Goal: Task Accomplishment & Management: Use online tool/utility

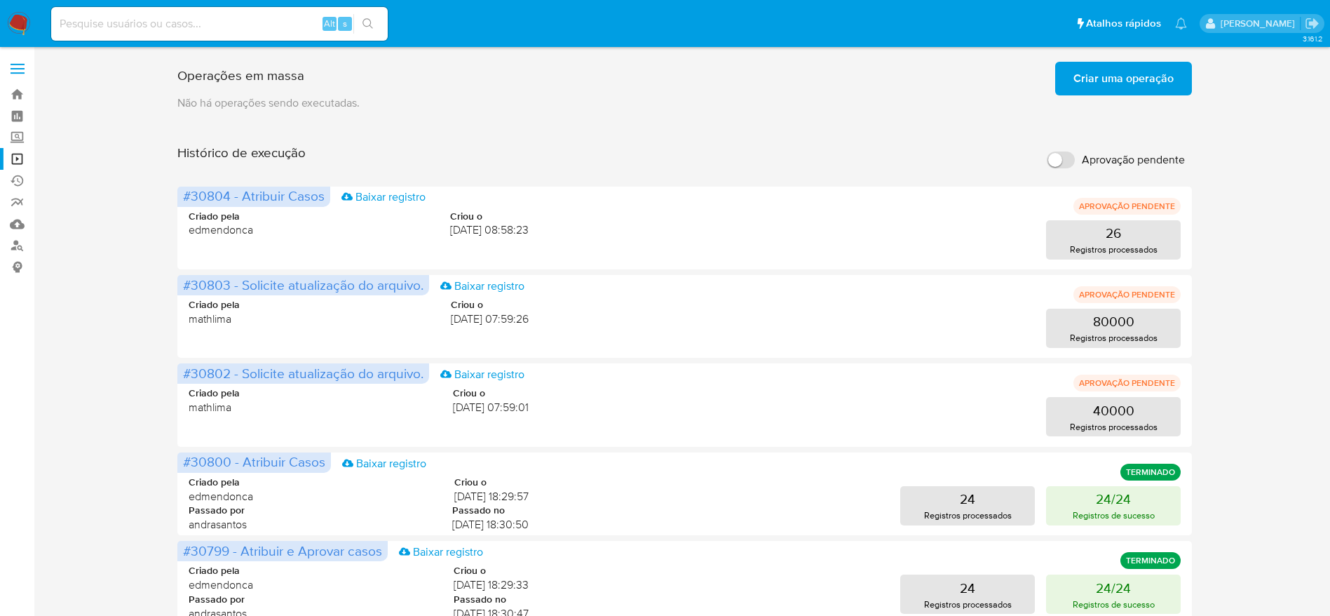
click at [697, 114] on div "Operações em massa Criar uma operação Só pode haver no máximo 5 recursos colado…" at bounding box center [684, 584] width 1015 height 1056
click at [129, 212] on div "Operações em massa Criar uma operação Só pode haver no máximo 5 recursos colado…" at bounding box center [684, 584] width 1269 height 1056
click at [6, 154] on link "Operações em massa" at bounding box center [83, 159] width 167 height 22
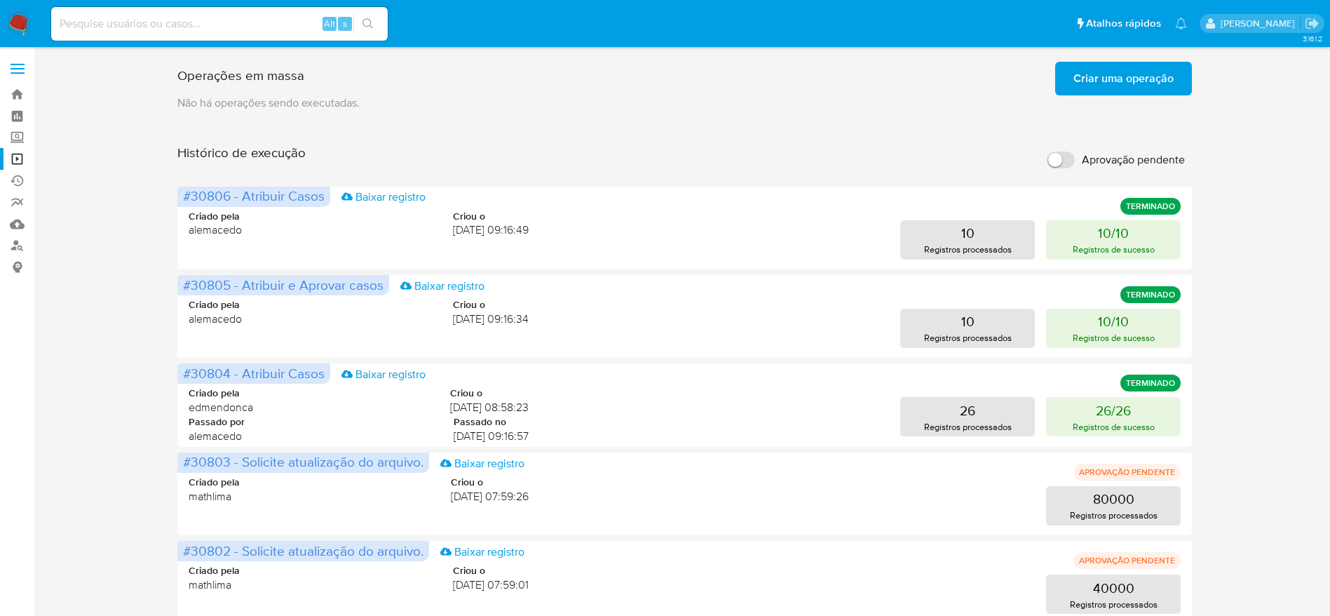
click at [29, 27] on img at bounding box center [19, 24] width 24 height 24
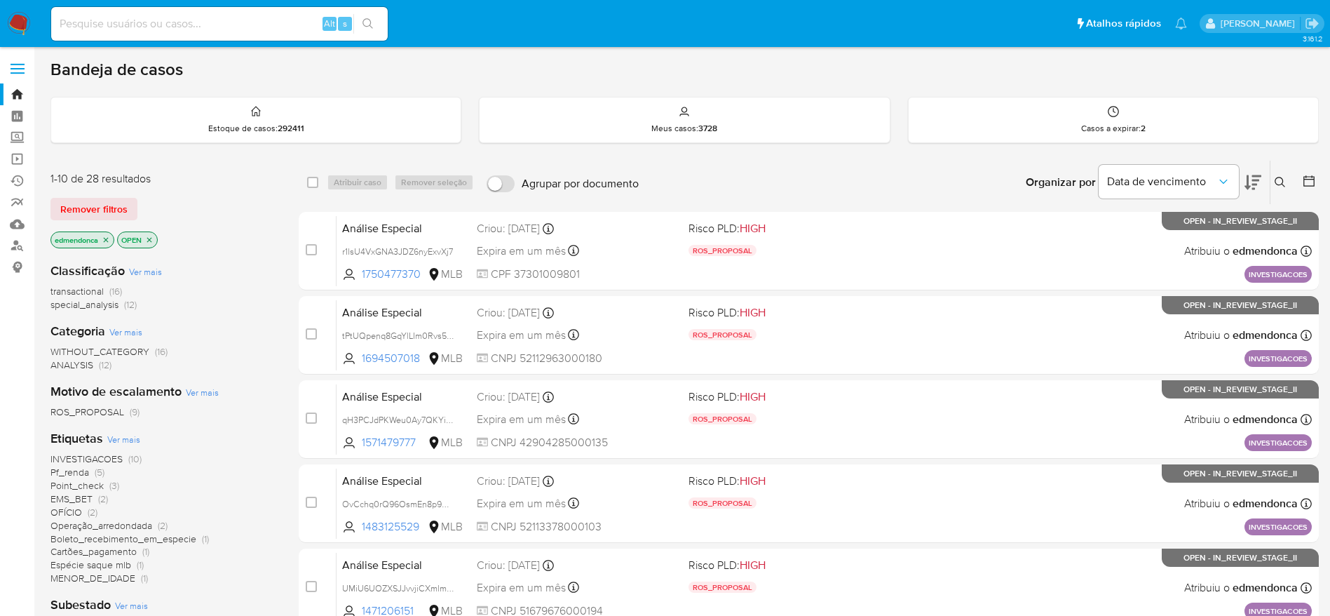
click at [1254, 175] on icon at bounding box center [1253, 182] width 17 height 15
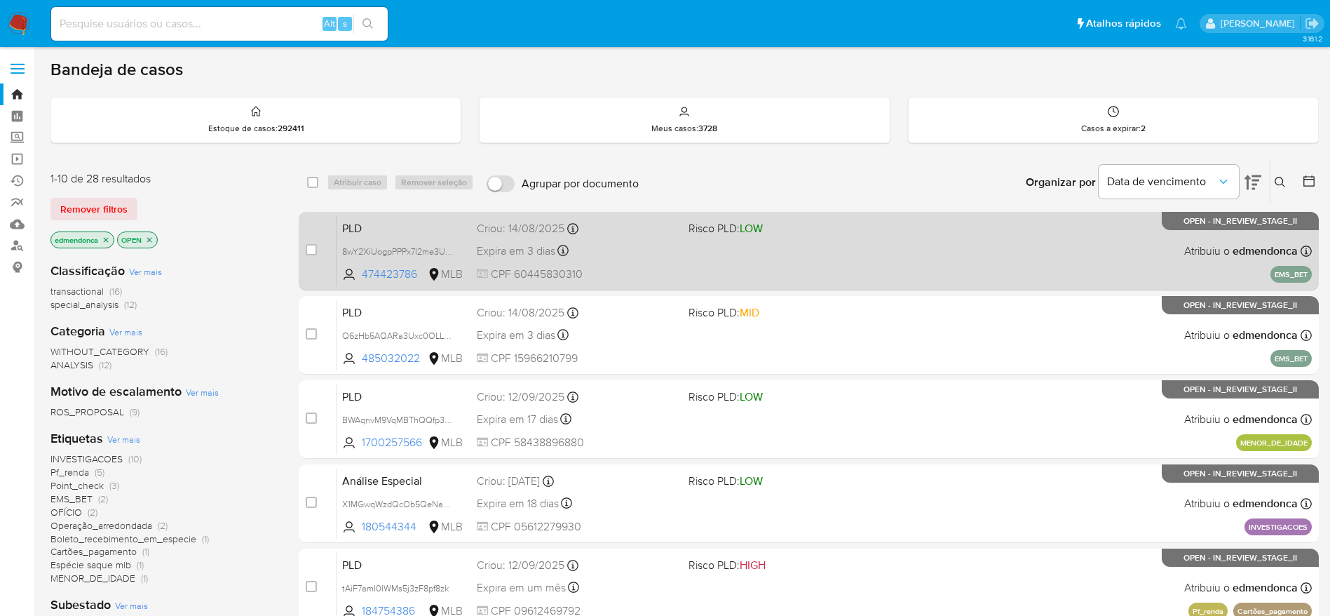
click at [675, 237] on div "PLD 8wY2XiUogpPPPx7I2me3UNNY 474423786 MLB Risco PLD: LOW Criou: 14/08/2025 Cri…" at bounding box center [824, 250] width 975 height 71
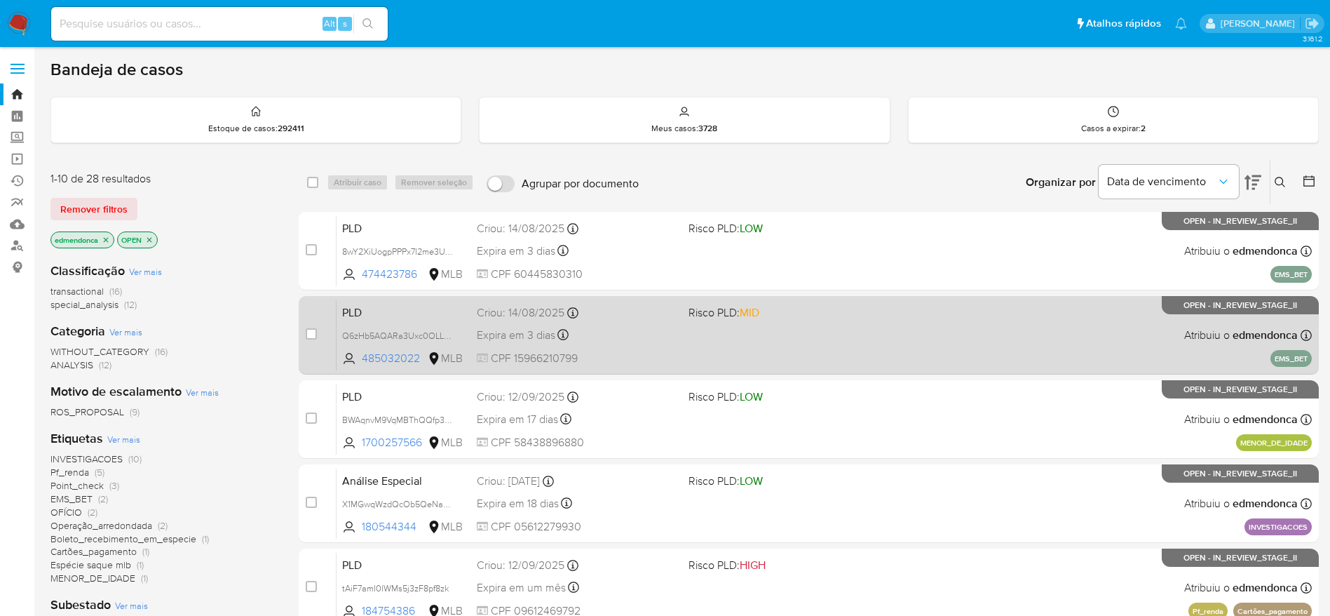
click at [663, 345] on div "PLD Q6zHb5AQARa3Uxc0OLLDHRYm 485032022 MLB Risco PLD: MID Criou: 14/08/2025 Cri…" at bounding box center [824, 334] width 975 height 71
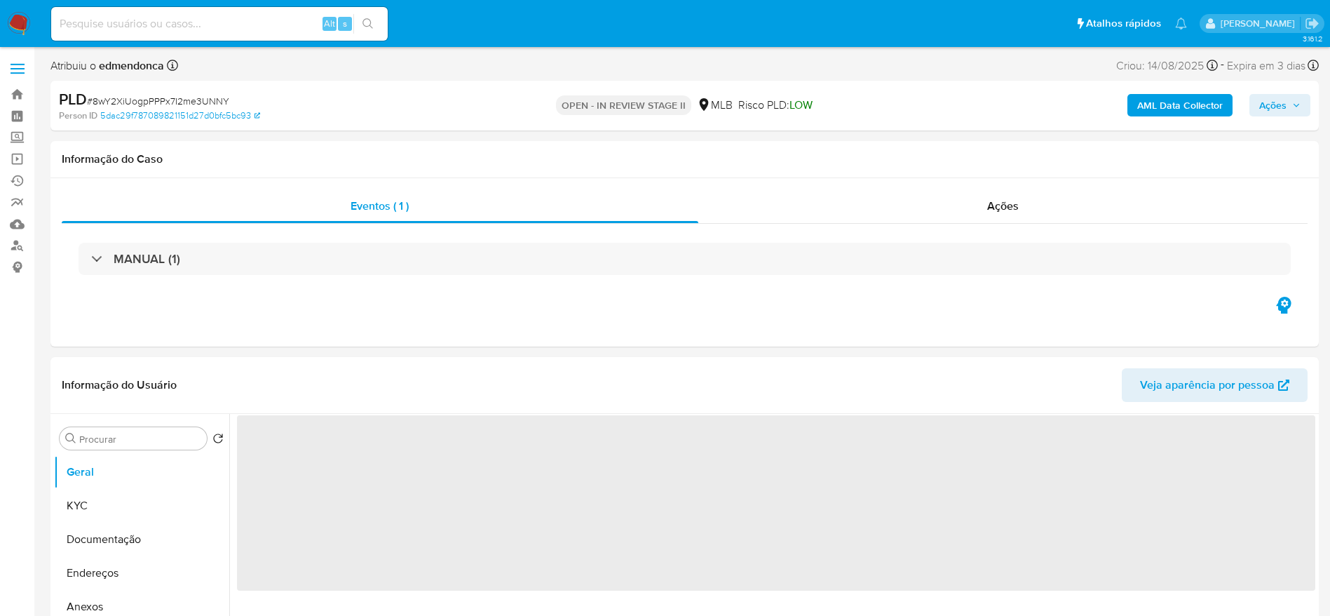
select select "10"
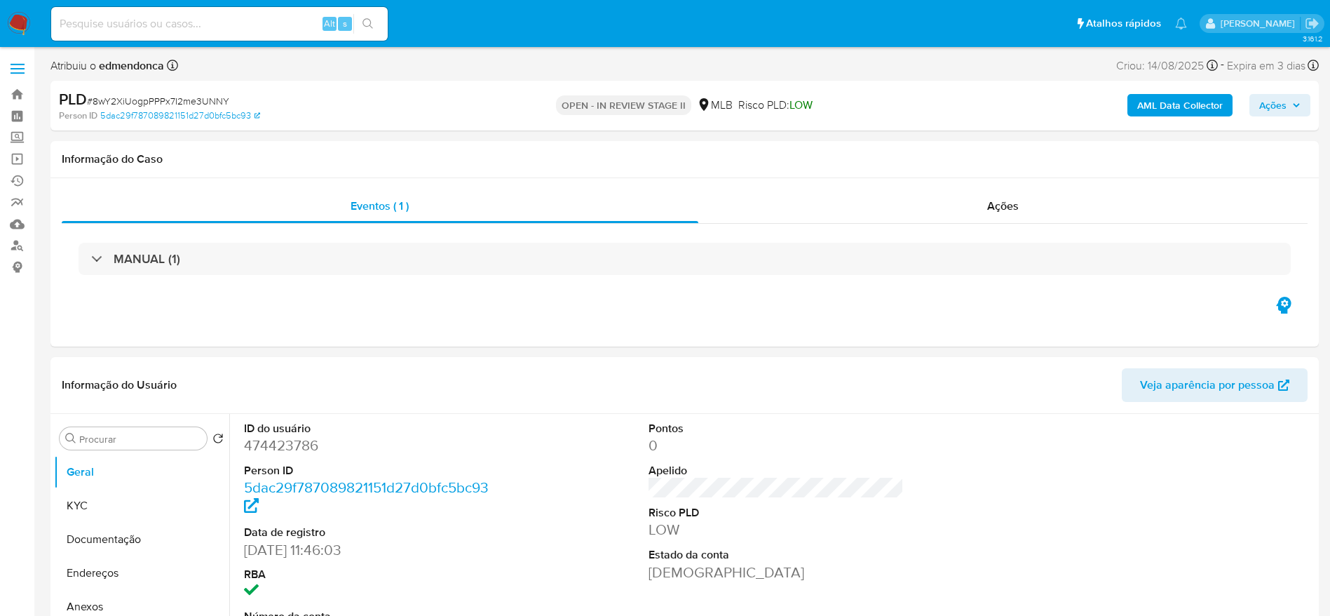
click at [1292, 113] on span "Ações" at bounding box center [1280, 105] width 41 height 20
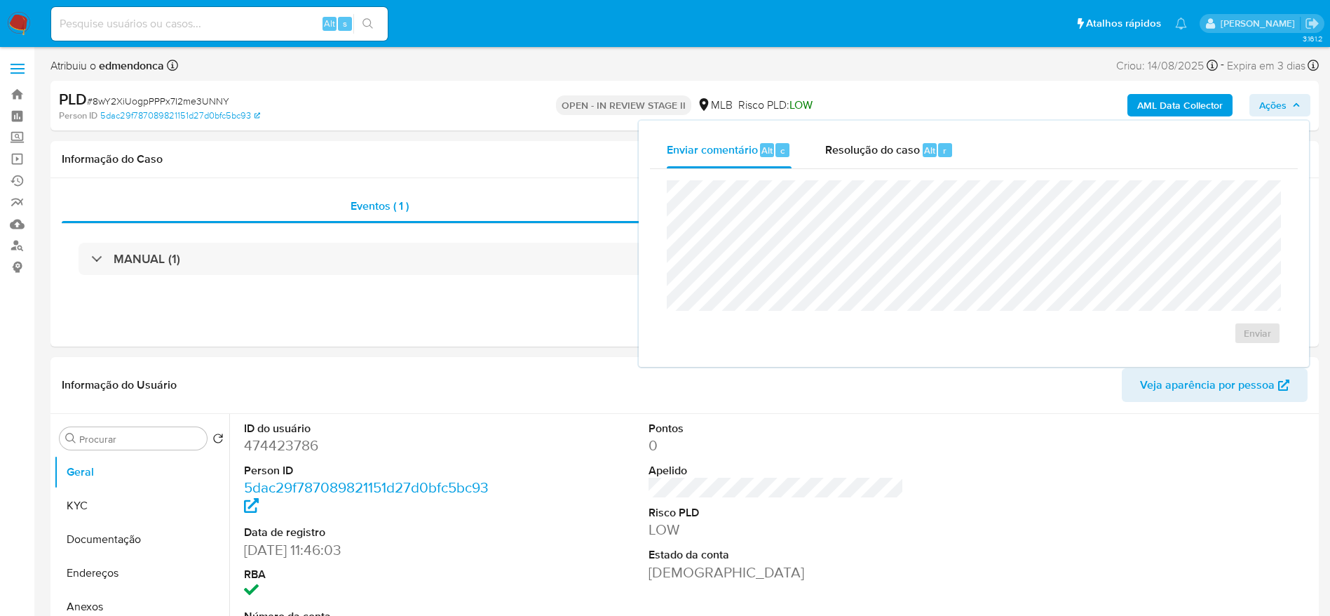
click at [880, 129] on div "Enviar comentário Alt c Resolução do caso Alt r Enviar" at bounding box center [974, 244] width 670 height 246
click at [880, 166] on div "Resolução do caso Alt r" at bounding box center [889, 150] width 128 height 36
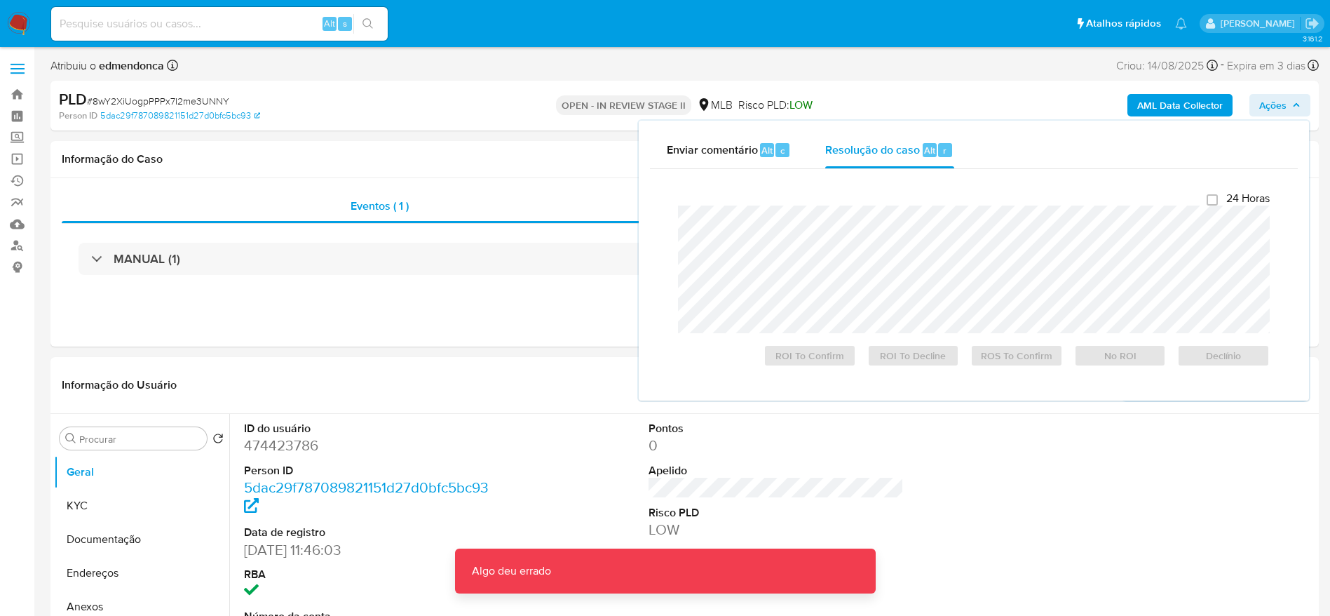
click at [1262, 112] on span "Ações" at bounding box center [1273, 105] width 27 height 22
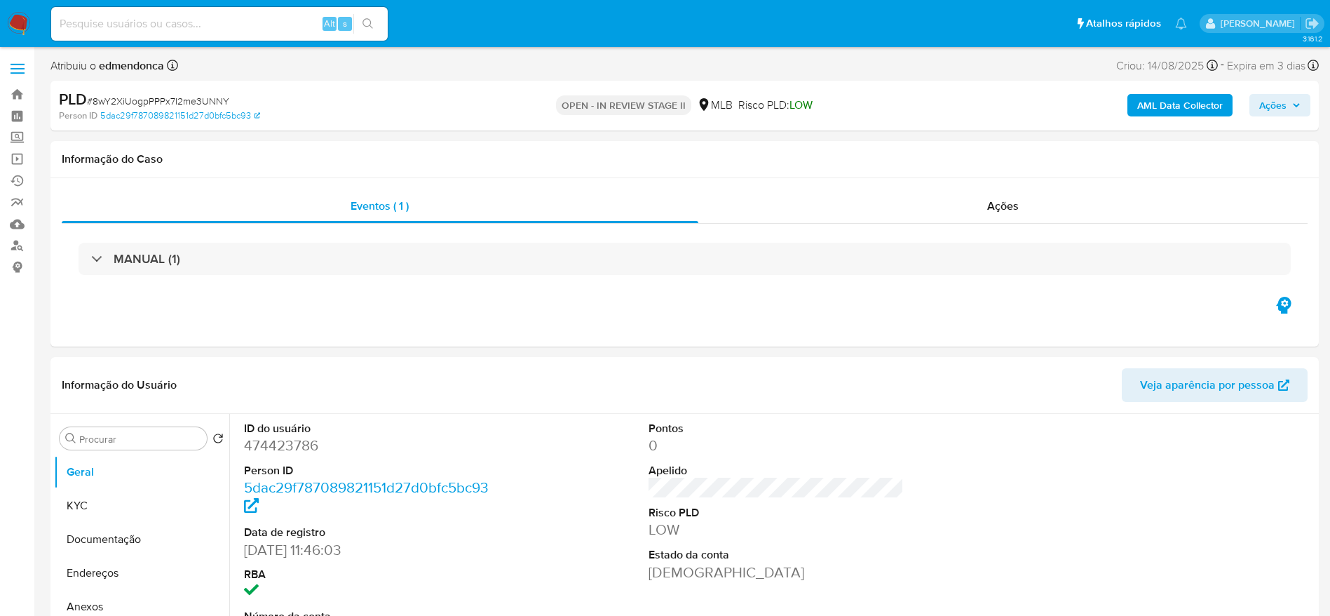
click at [194, 102] on span "# 8wY2XiUogpPPPx7I2me3UNNY" at bounding box center [158, 101] width 142 height 14
copy span "8wY2XiUogpPPPx7I2me3UNNY"
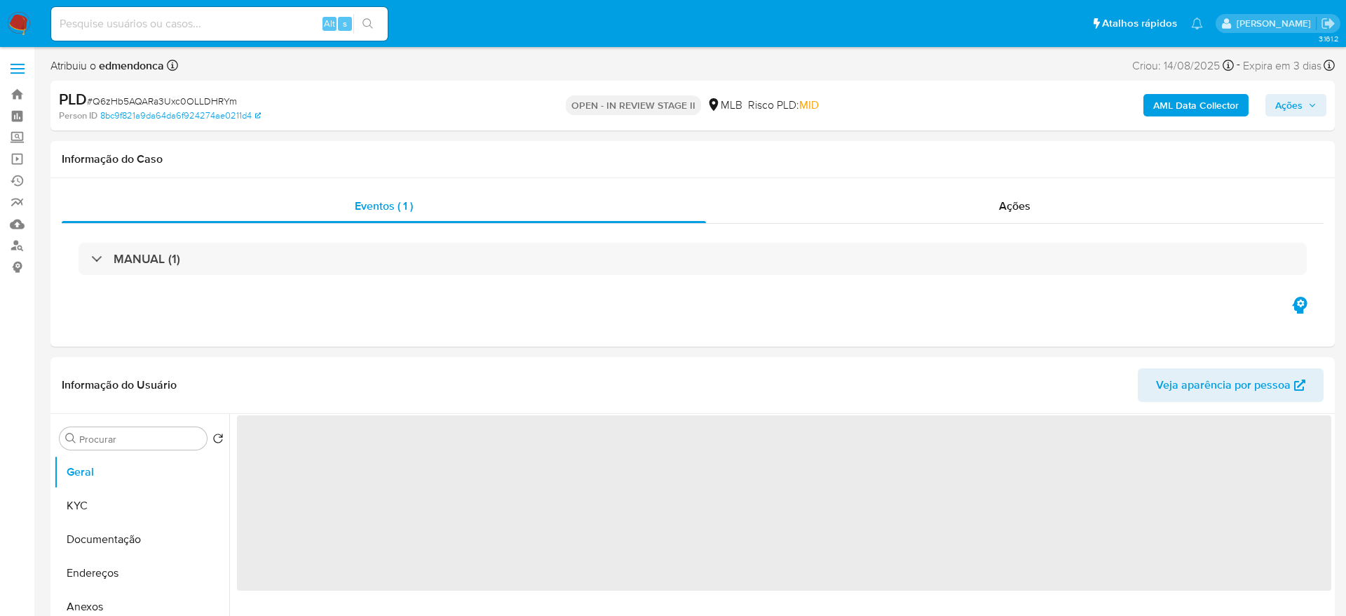
select select "10"
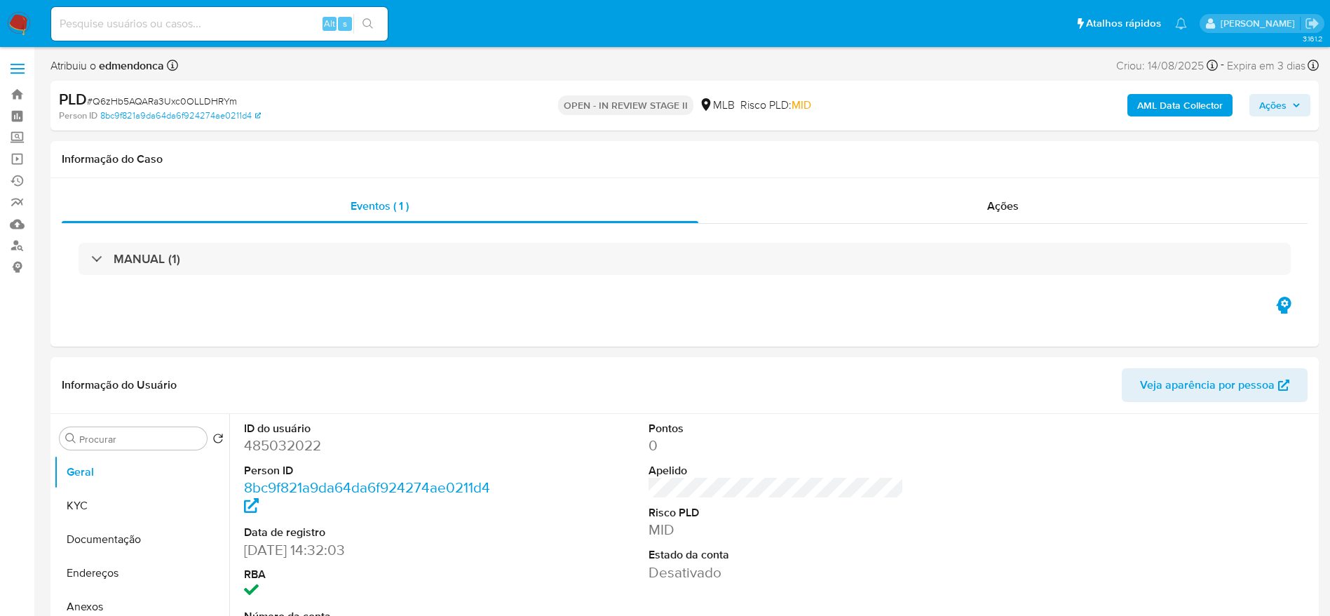
click at [180, 90] on div "PLD # Q6zHb5AQARa3Uxc0OLLDHRYm" at bounding box center [265, 99] width 412 height 21
copy span "Q6zHb5AQARa3Uxc0OLLDHRYm"
